Goal: Information Seeking & Learning: Find specific fact

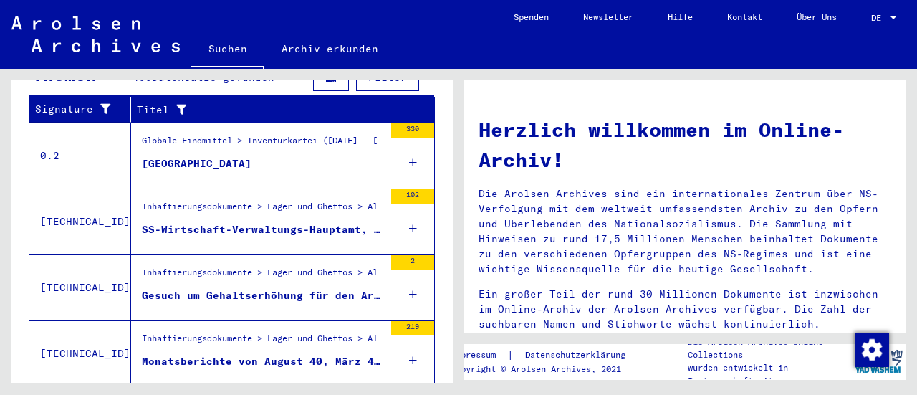
scroll to position [600, 0]
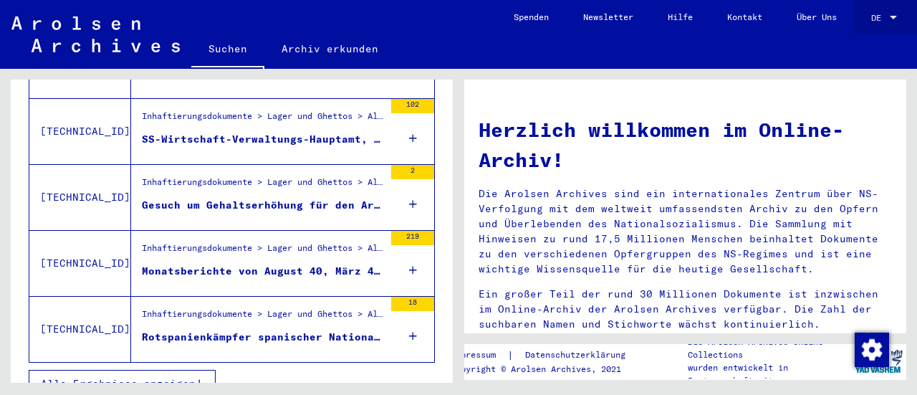
click at [893, 20] on div at bounding box center [893, 18] width 13 height 10
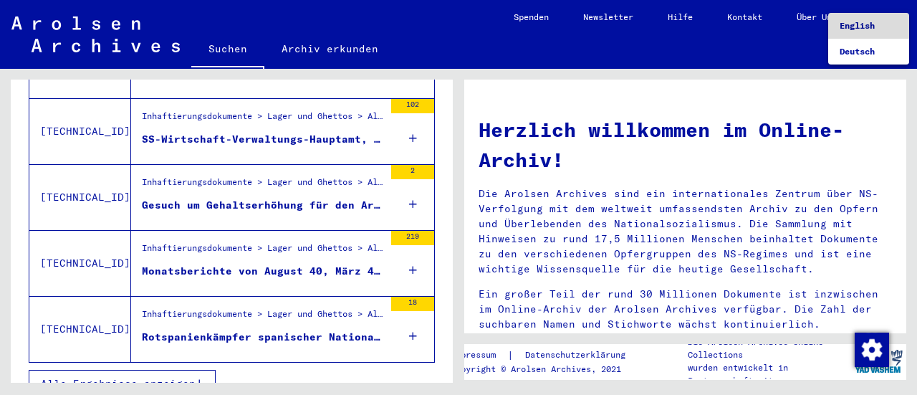
click at [846, 26] on span "English" at bounding box center [856, 25] width 35 height 11
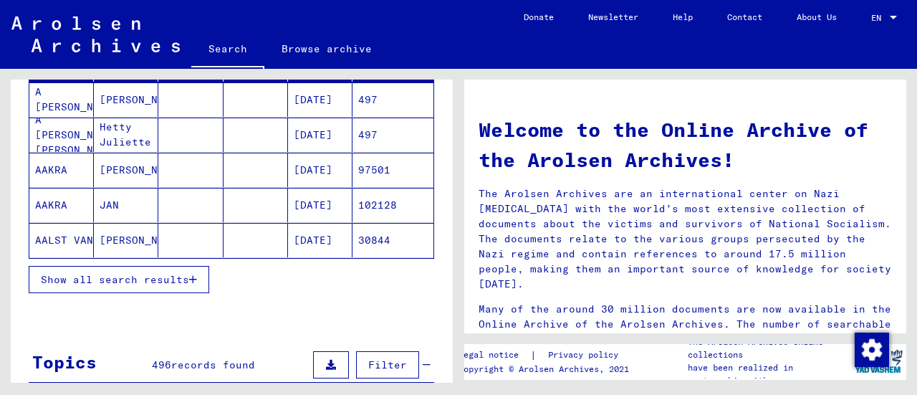
scroll to position [600, 0]
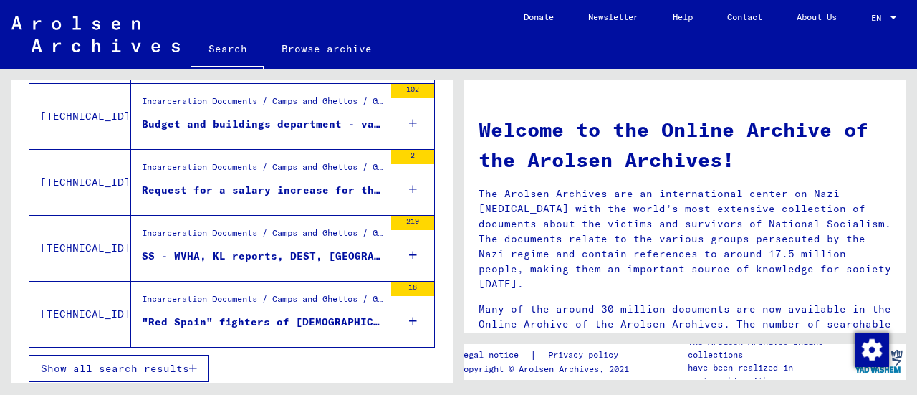
click at [65, 367] on span "Show all search results" at bounding box center [115, 368] width 148 height 13
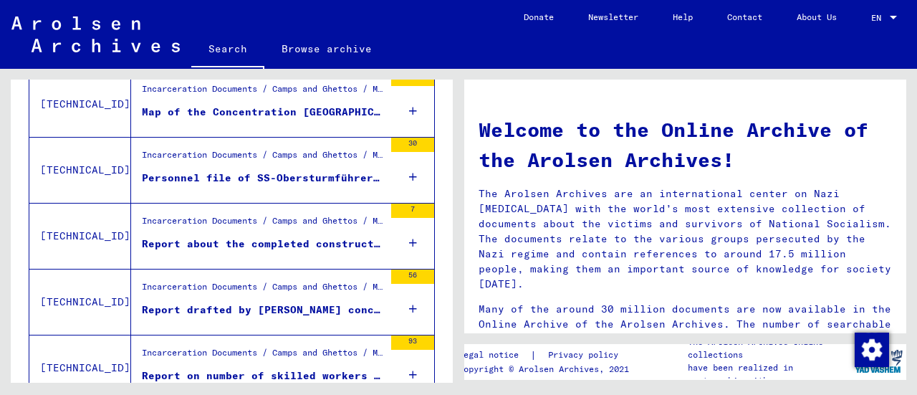
scroll to position [1696, 0]
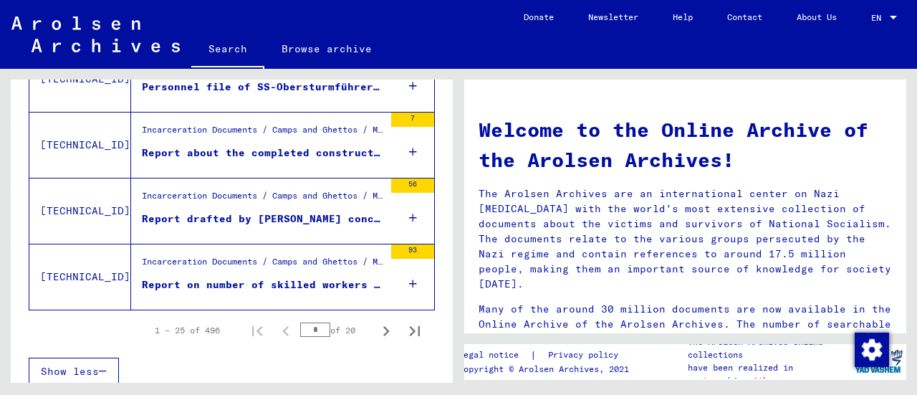
click at [410, 326] on icon "Last page" at bounding box center [415, 331] width 10 height 10
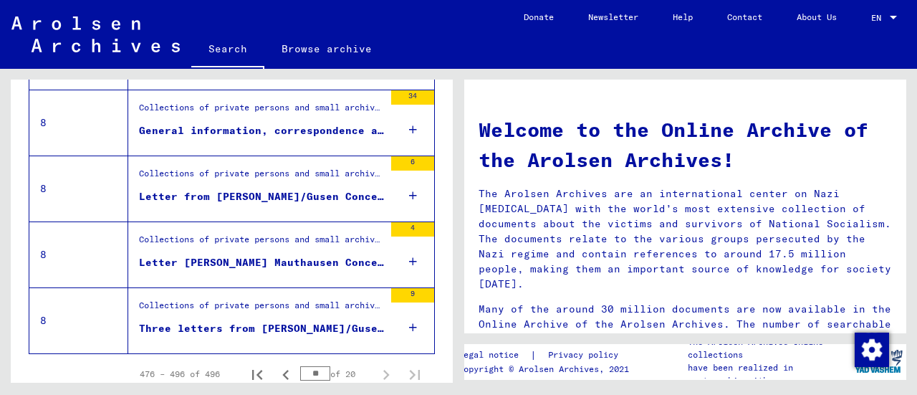
scroll to position [1434, 0]
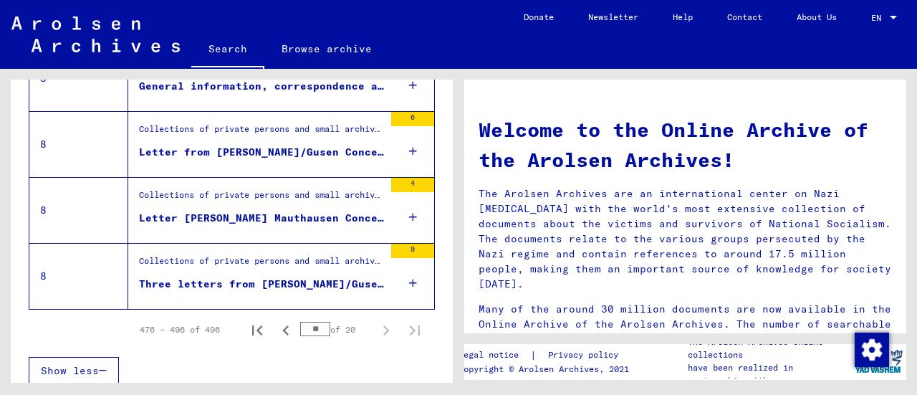
click at [276, 325] on icon "Previous page" at bounding box center [286, 330] width 20 height 20
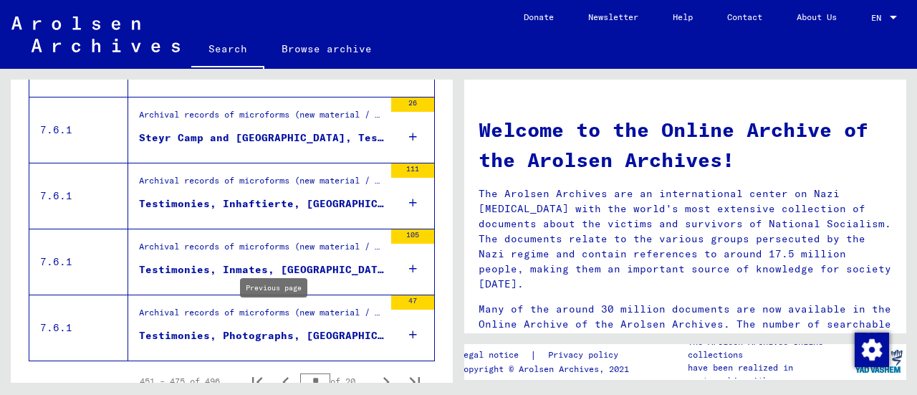
scroll to position [1696, 0]
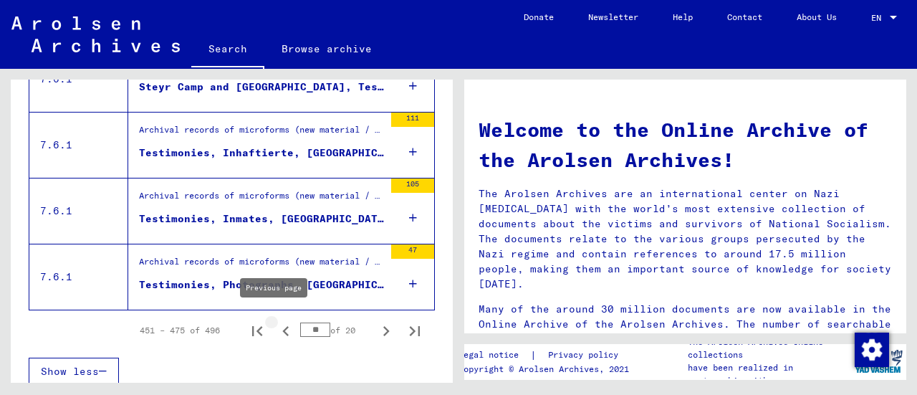
click at [276, 324] on icon "Previous page" at bounding box center [286, 331] width 20 height 20
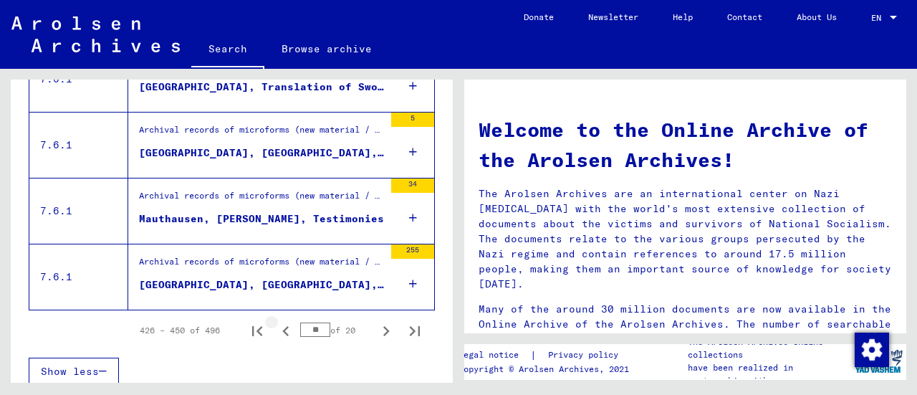
click at [276, 322] on icon "Previous page" at bounding box center [286, 331] width 20 height 20
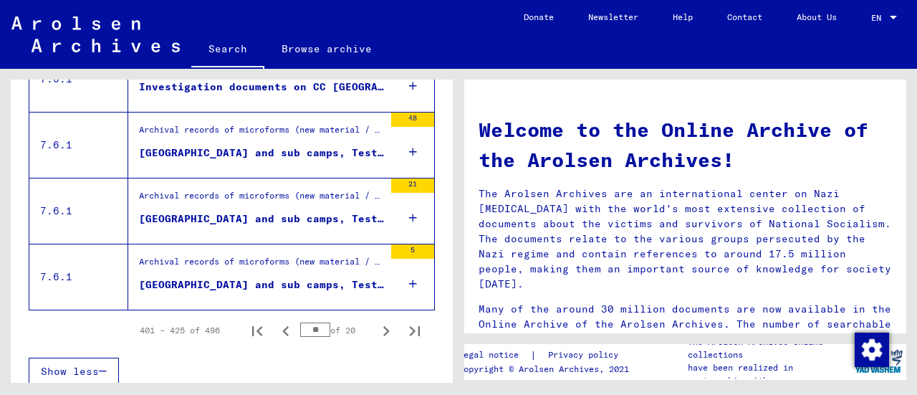
click at [282, 326] on icon "Previous page" at bounding box center [285, 331] width 6 height 10
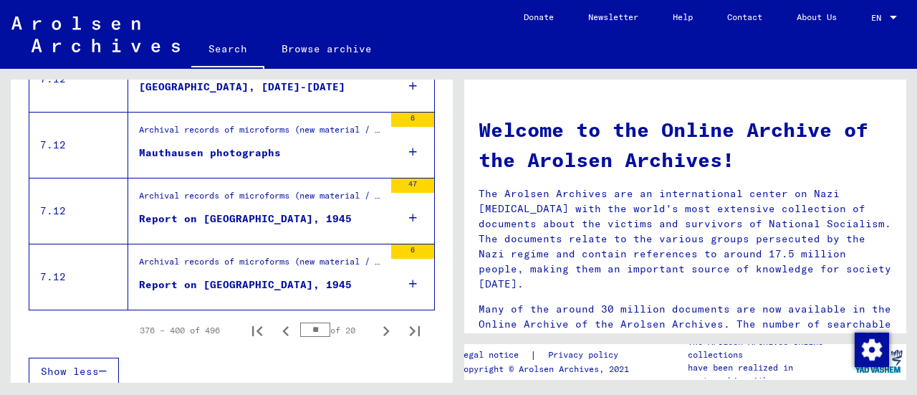
click at [276, 322] on icon "Previous page" at bounding box center [286, 331] width 20 height 20
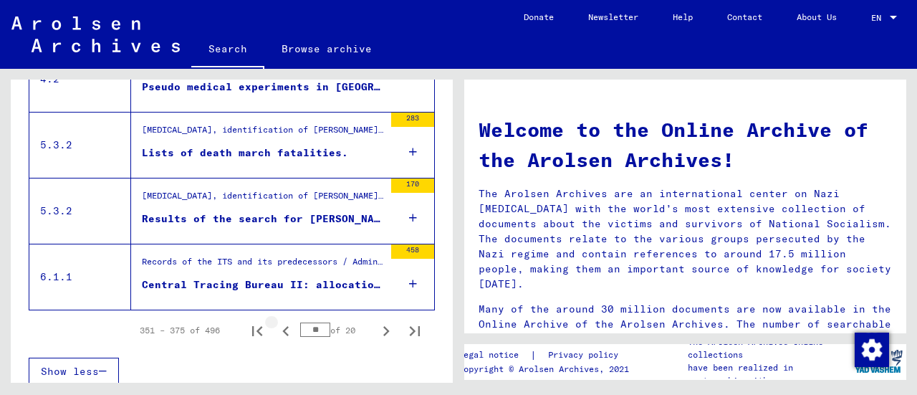
click at [276, 322] on icon "Previous page" at bounding box center [286, 331] width 20 height 20
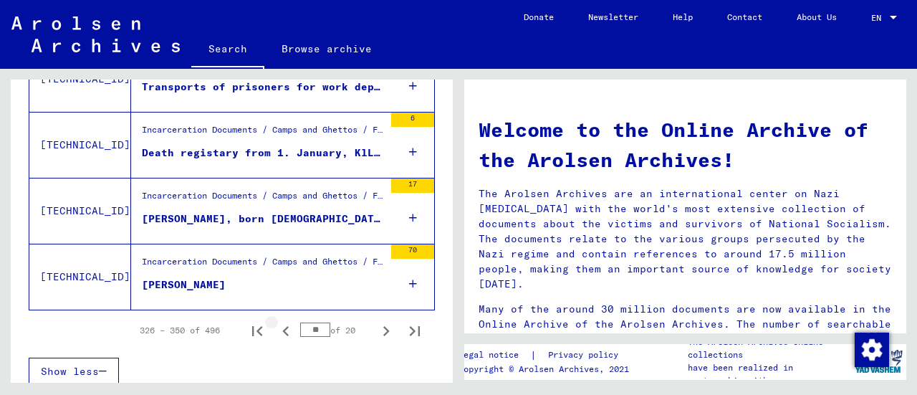
click at [276, 322] on icon "Previous page" at bounding box center [286, 331] width 20 height 20
type input "**"
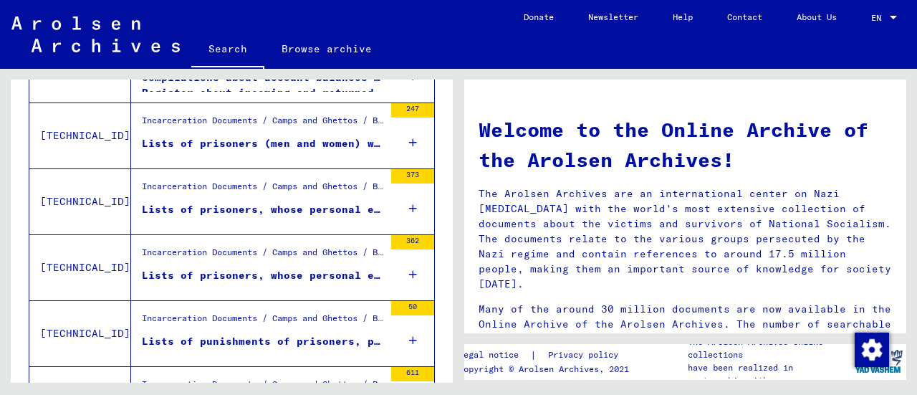
scroll to position [1111, 0]
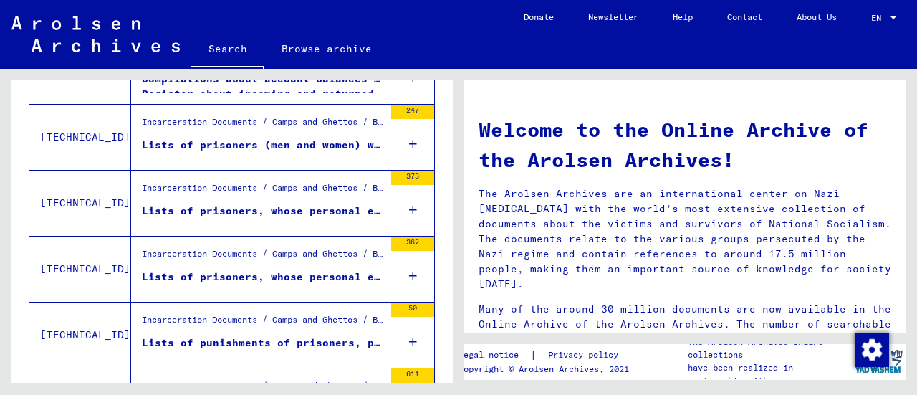
click at [409, 269] on icon at bounding box center [413, 276] width 8 height 50
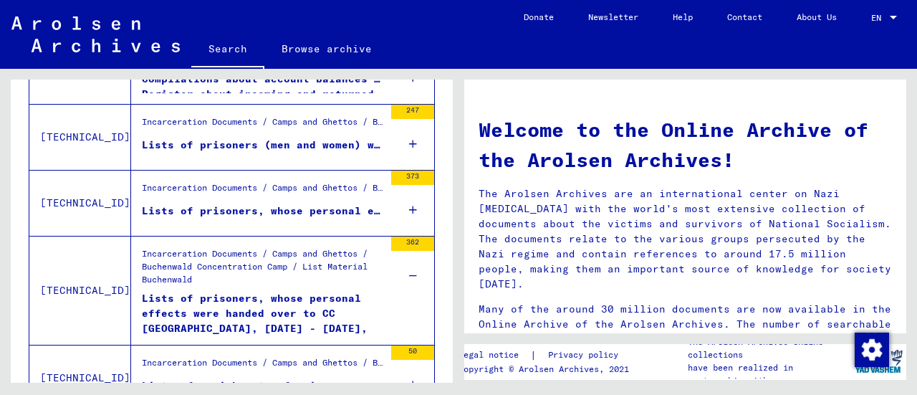
click at [409, 206] on icon at bounding box center [413, 210] width 8 height 50
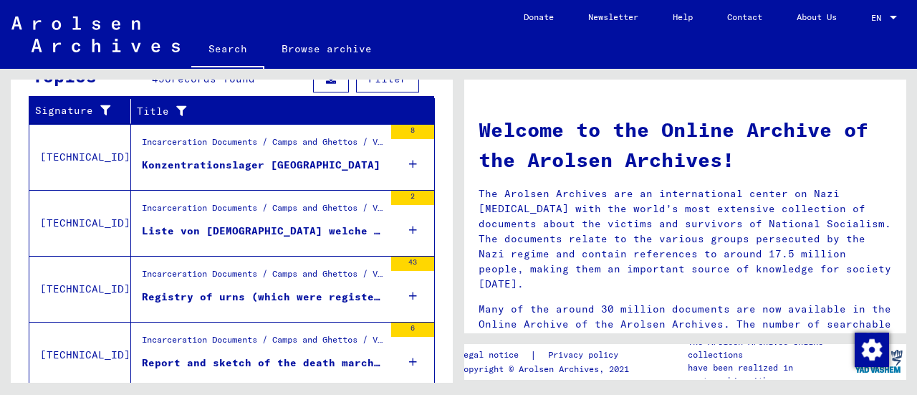
scroll to position [231, 0]
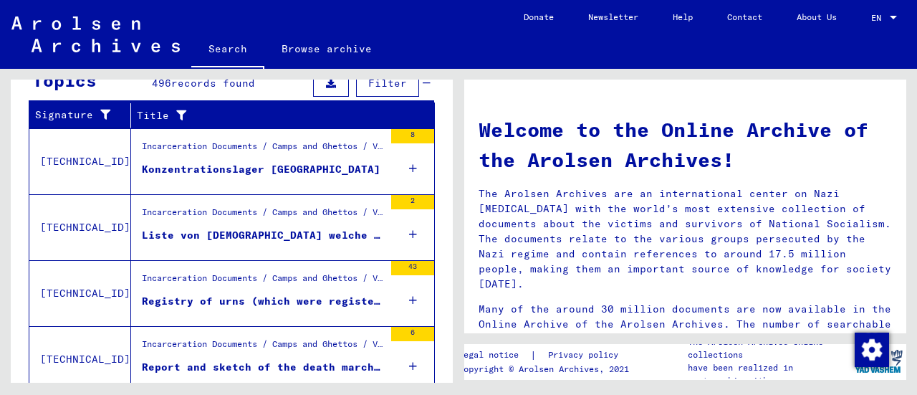
click at [397, 171] on mat-cell "102128" at bounding box center [392, 182] width 81 height 34
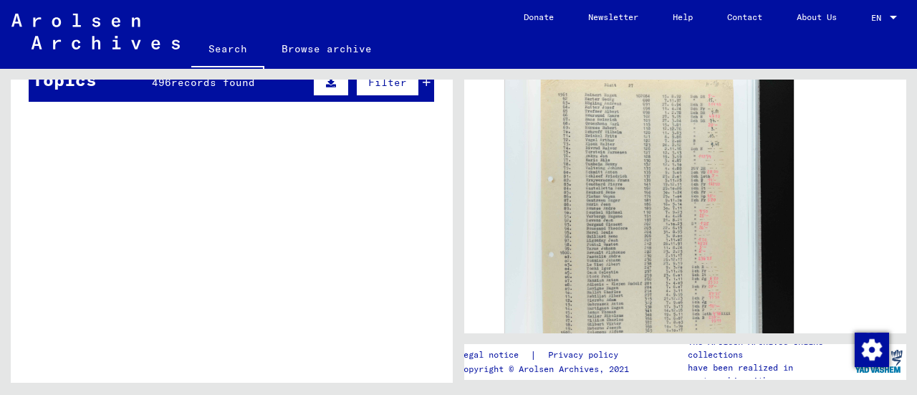
scroll to position [357, 0]
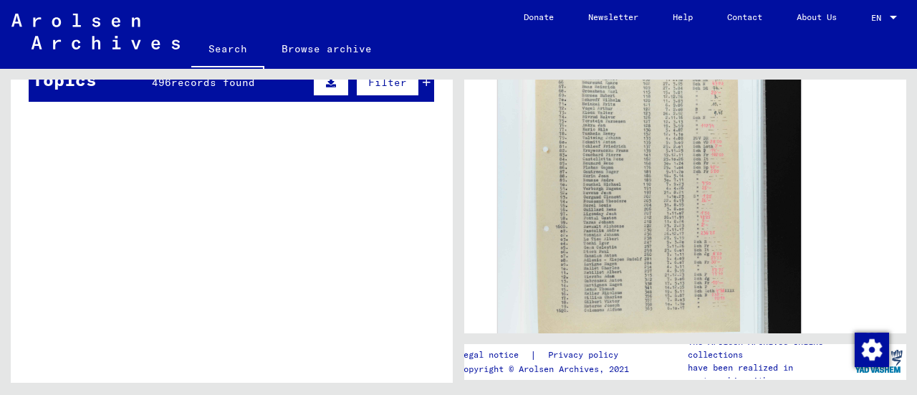
click at [604, 198] on img at bounding box center [649, 223] width 303 height 455
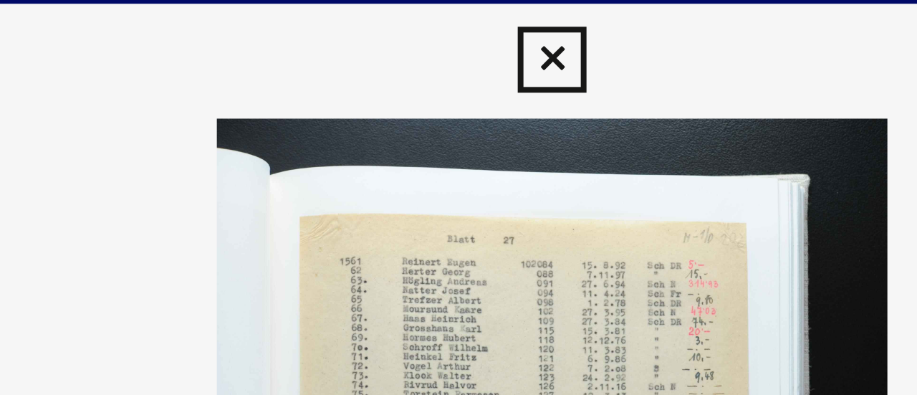
click at [455, 21] on icon at bounding box center [458, 21] width 16 height 17
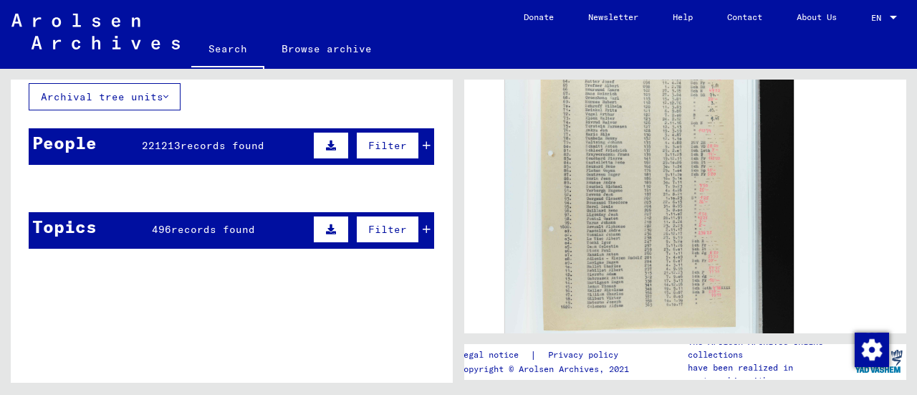
scroll to position [83, 0]
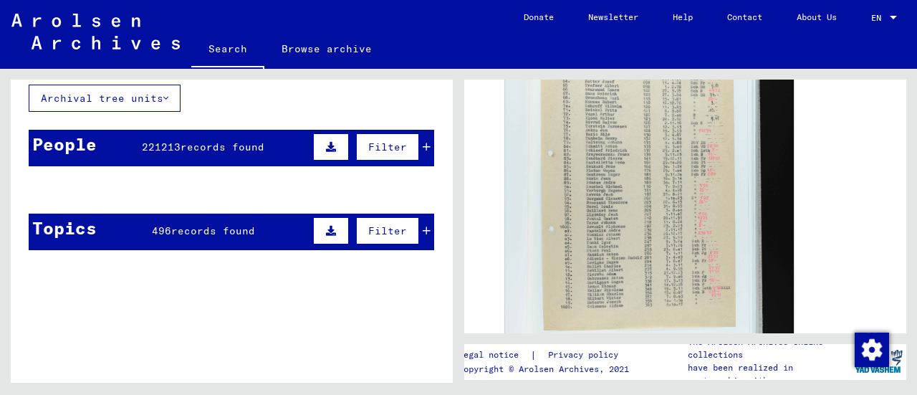
click at [185, 236] on mat-cell at bounding box center [190, 224] width 64 height 35
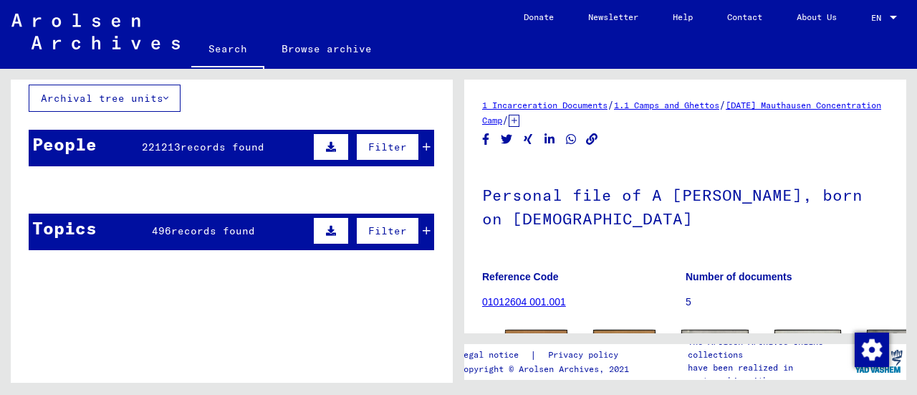
click at [316, 228] on button at bounding box center [331, 230] width 36 height 27
click at [326, 230] on icon at bounding box center [331, 231] width 10 height 10
click at [315, 236] on button at bounding box center [331, 230] width 36 height 27
click at [326, 231] on icon at bounding box center [331, 231] width 10 height 10
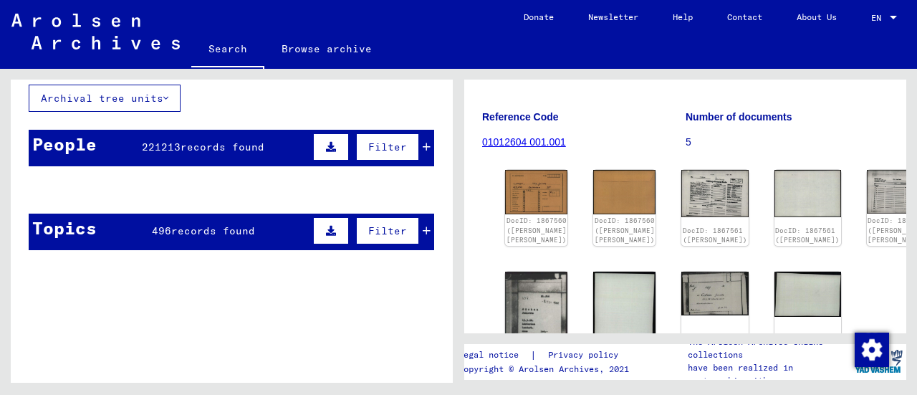
scroll to position [184, 0]
